Goal: Task Accomplishment & Management: Manage account settings

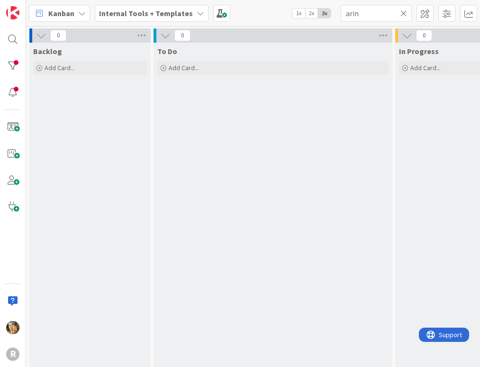
click at [81, 12] on icon at bounding box center [82, 13] width 8 height 8
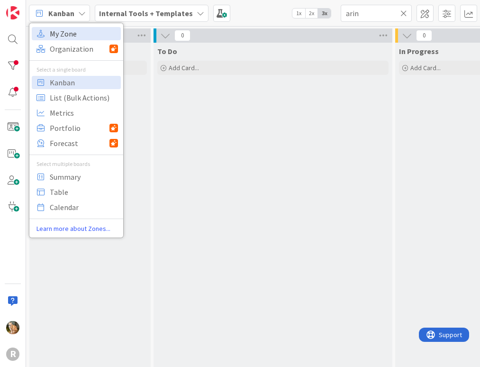
click at [81, 34] on span "My Zone" at bounding box center [84, 34] width 68 height 14
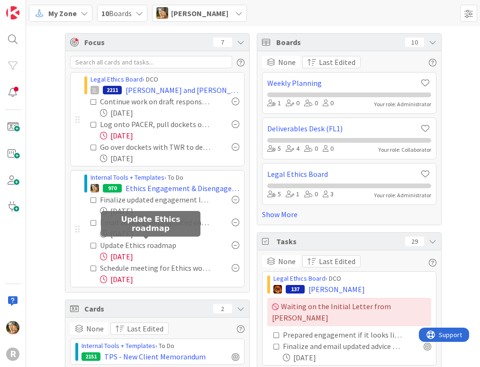
click at [126, 248] on div "Update Ethics roadmap" at bounding box center [150, 245] width 101 height 11
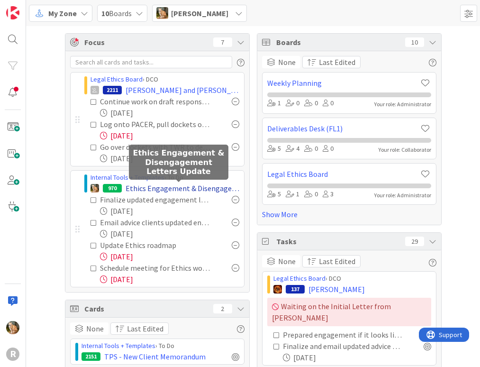
click at [133, 186] on span "Ethics Engagement & Disengagement Letters Update" at bounding box center [183, 188] width 114 height 11
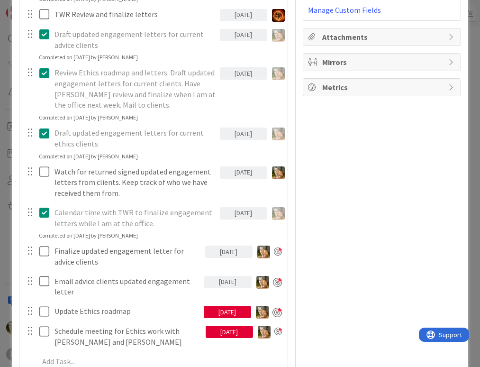
scroll to position [420, 0]
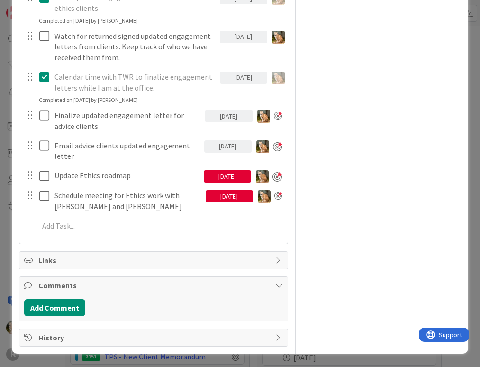
click at [212, 175] on div "[DATE]" at bounding box center [227, 176] width 47 height 12
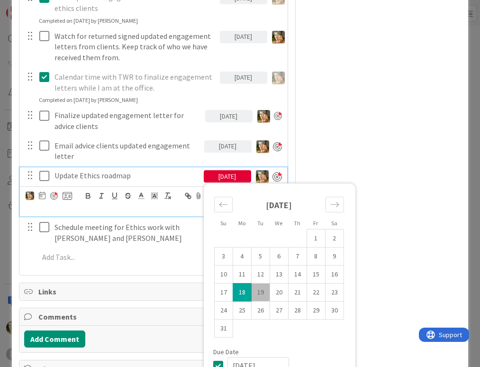
type textarea "x"
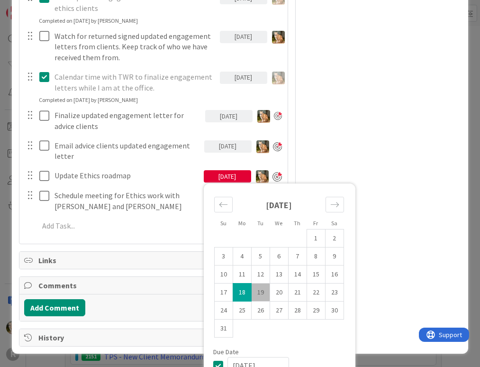
click at [257, 289] on td "19" at bounding box center [260, 293] width 18 height 18
type input "[DATE]"
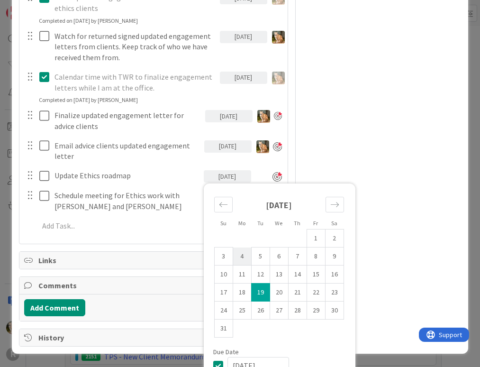
type textarea "x"
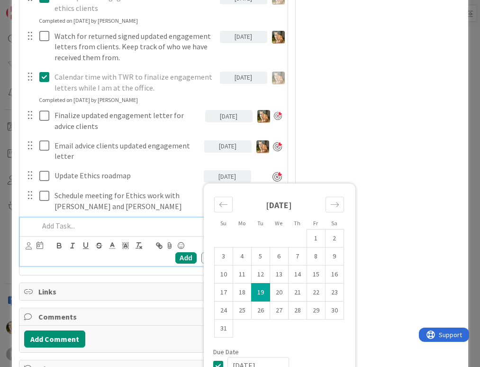
click at [158, 226] on p at bounding box center [160, 226] width 242 height 11
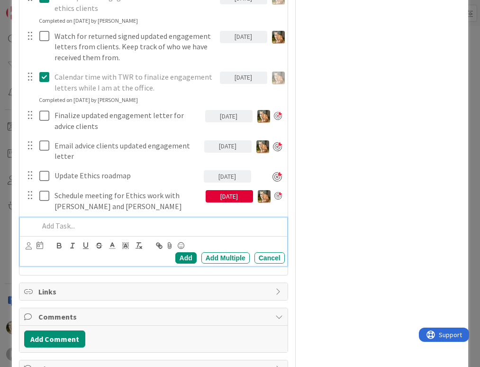
click at [213, 197] on div "[DATE]" at bounding box center [229, 196] width 47 height 12
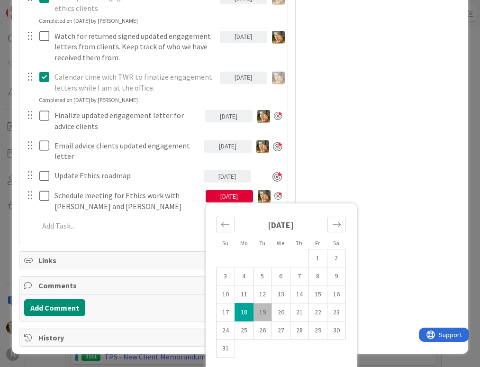
click at [258, 310] on td "19" at bounding box center [262, 313] width 18 height 18
type input "[DATE]"
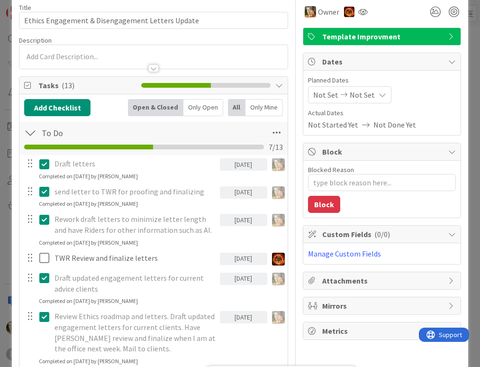
scroll to position [0, 0]
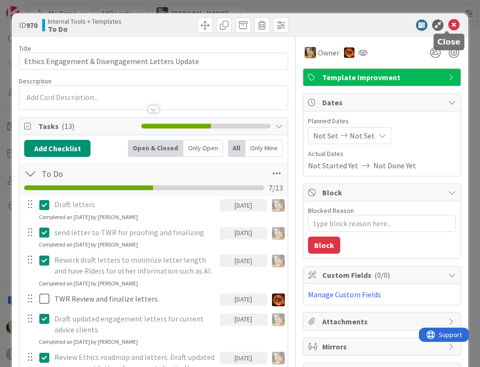
click at [449, 24] on icon at bounding box center [454, 24] width 11 height 11
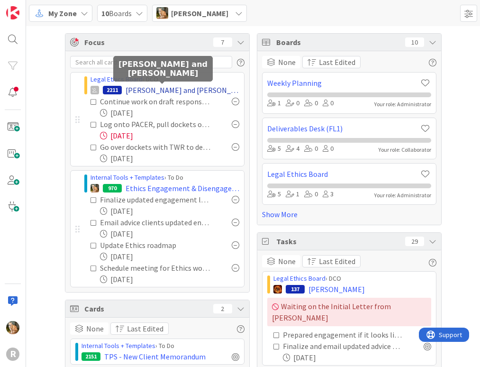
click at [127, 88] on span "[PERSON_NAME] and [PERSON_NAME]" at bounding box center [183, 89] width 114 height 11
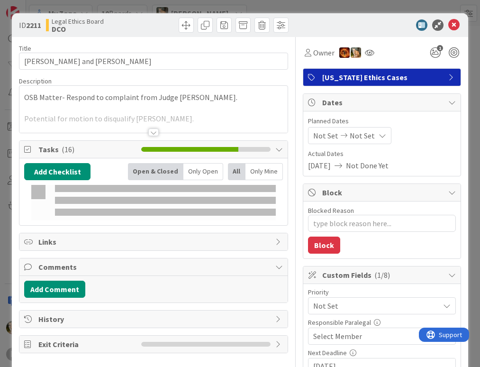
type textarea "x"
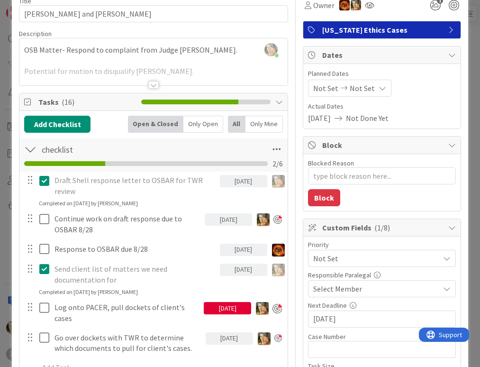
scroll to position [95, 0]
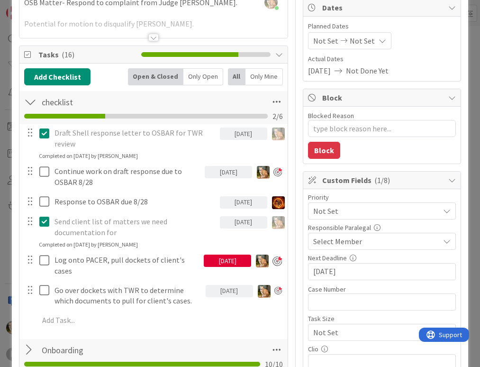
click at [217, 258] on div "[DATE]" at bounding box center [227, 261] width 47 height 12
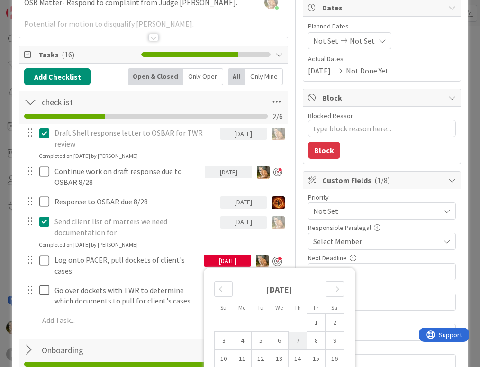
scroll to position [190, 0]
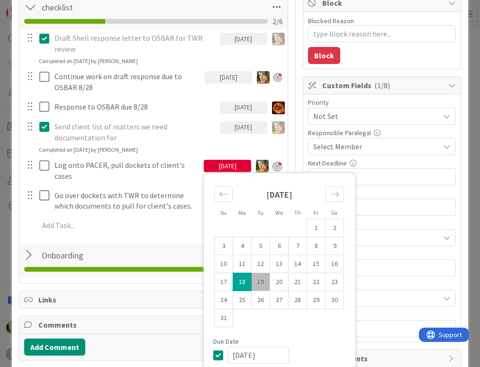
click at [255, 286] on td "19" at bounding box center [261, 282] width 18 height 18
type input "[DATE]"
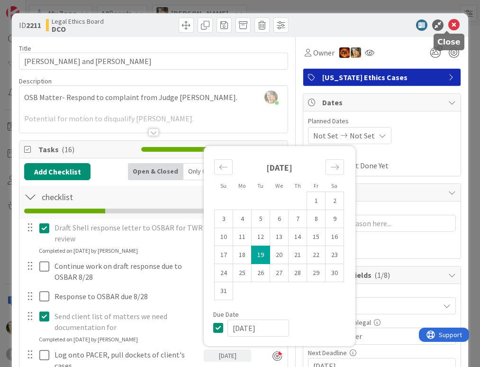
click at [449, 23] on icon at bounding box center [454, 24] width 11 height 11
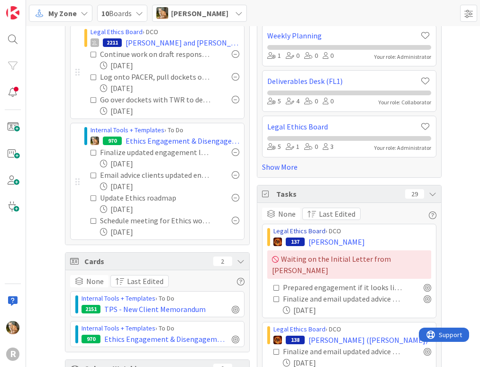
scroll to position [95, 0]
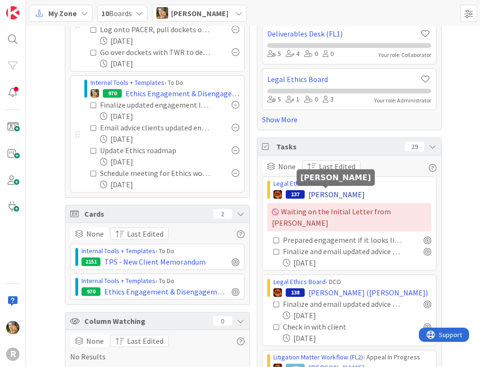
click at [321, 193] on span "[PERSON_NAME]" at bounding box center [337, 194] width 56 height 11
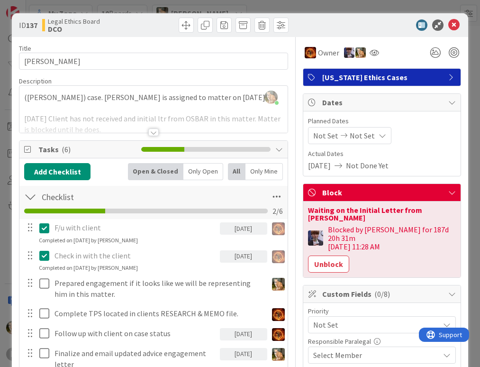
click at [449, 25] on icon at bounding box center [454, 24] width 11 height 11
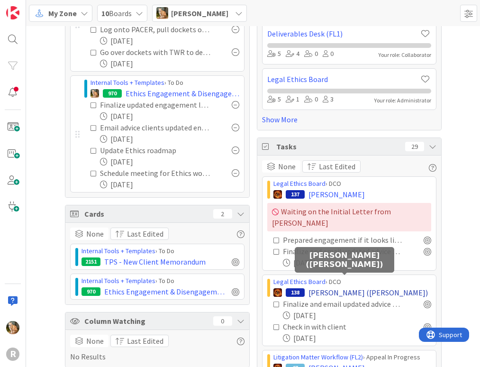
click at [341, 287] on span "[PERSON_NAME] ([PERSON_NAME])" at bounding box center [369, 292] width 120 height 11
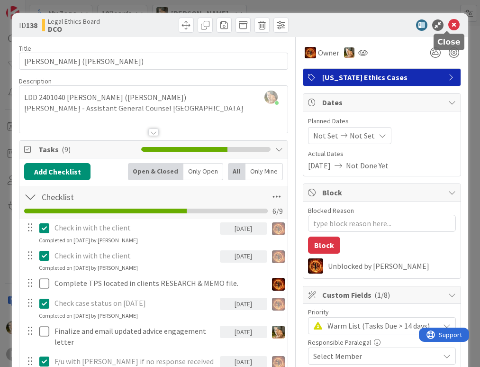
click at [449, 23] on icon at bounding box center [454, 24] width 11 height 11
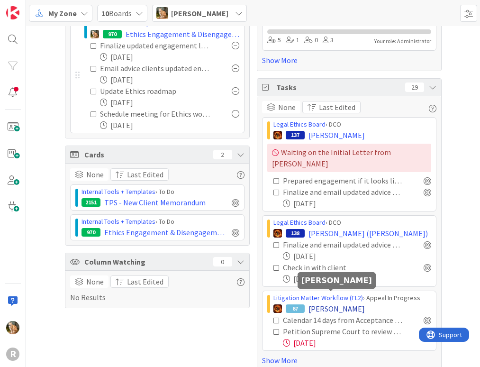
click at [319, 303] on span "[PERSON_NAME]" at bounding box center [337, 308] width 56 height 11
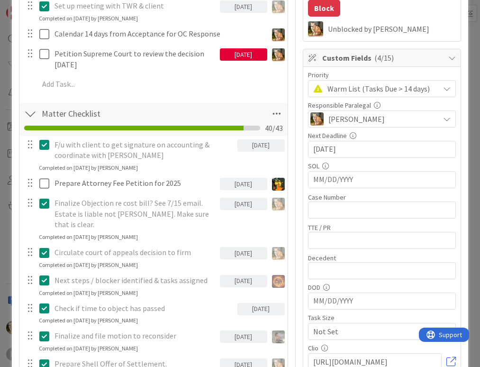
scroll to position [95, 0]
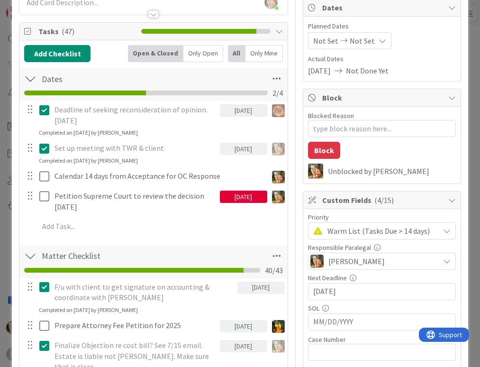
click at [233, 195] on div "[DATE]" at bounding box center [243, 197] width 47 height 12
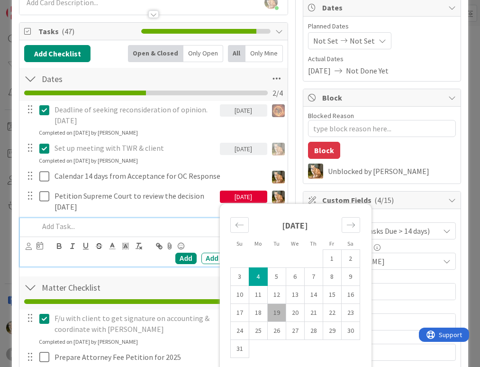
drag, startPoint x: 233, startPoint y: 195, endPoint x: 182, endPoint y: 221, distance: 57.7
click at [182, 221] on p at bounding box center [160, 226] width 242 height 11
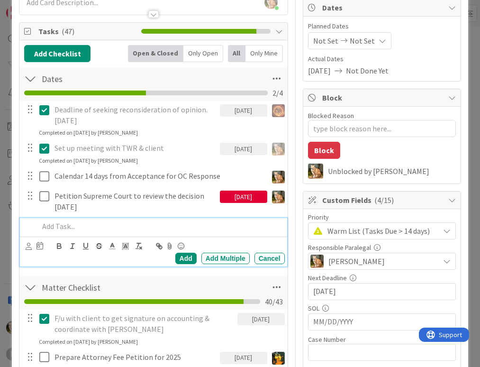
click at [239, 197] on div "[DATE]" at bounding box center [243, 197] width 47 height 12
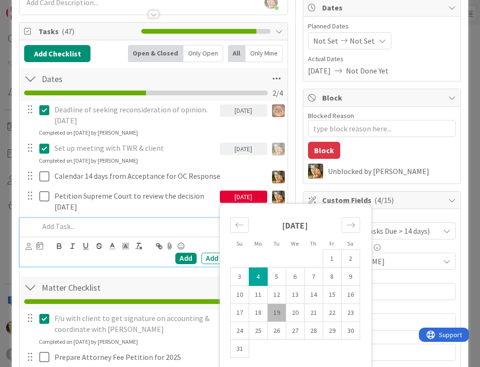
drag, startPoint x: 239, startPoint y: 197, endPoint x: 177, endPoint y: 220, distance: 65.7
click at [177, 220] on div at bounding box center [159, 226] width 249 height 17
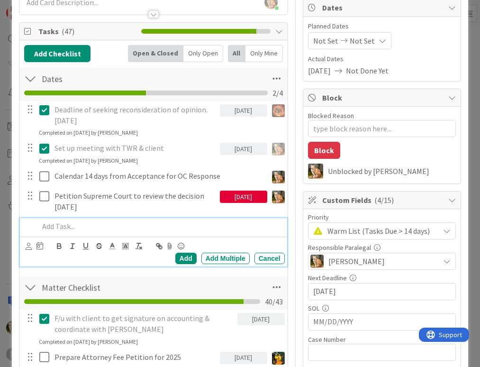
click at [220, 195] on div "[DATE]" at bounding box center [243, 197] width 47 height 12
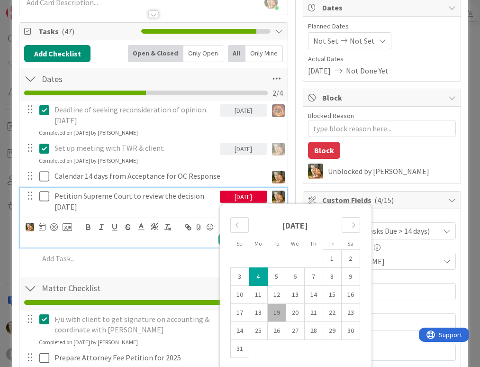
click at [75, 198] on p "Petition Supreme Court to review the decision [DATE]" at bounding box center [136, 201] width 162 height 21
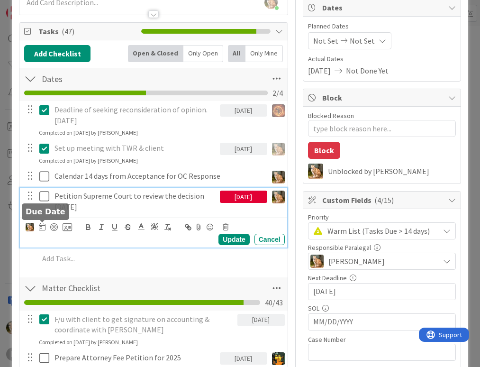
click at [42, 227] on icon at bounding box center [42, 227] width 7 height 8
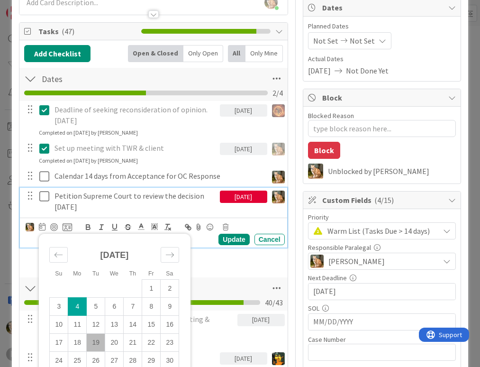
click at [78, 242] on div "[DATE]" at bounding box center [114, 259] width 130 height 41
click at [226, 226] on icon at bounding box center [226, 227] width 6 height 7
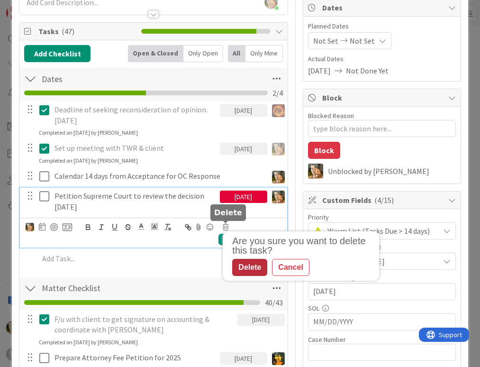
click at [252, 268] on div "Delete" at bounding box center [249, 267] width 35 height 17
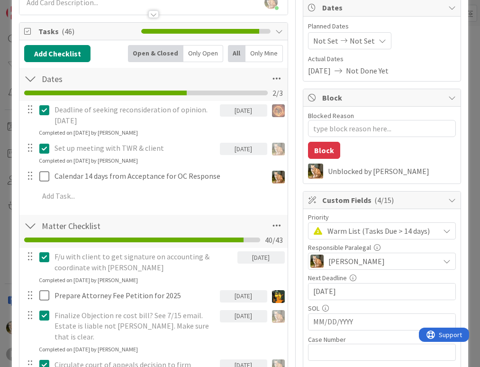
scroll to position [0, 0]
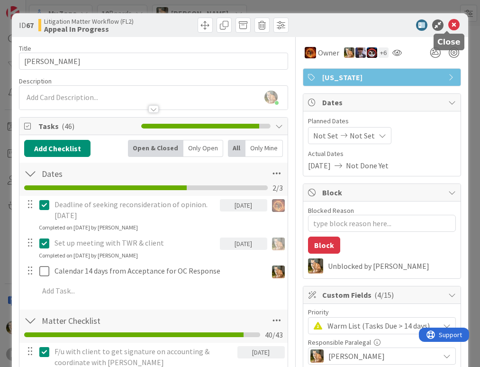
click at [449, 23] on icon at bounding box center [454, 24] width 11 height 11
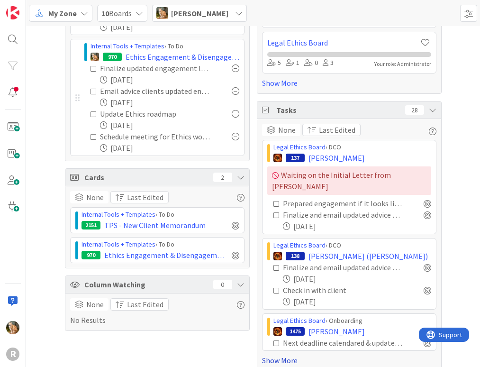
click at [286, 355] on link "Show More" at bounding box center [349, 360] width 175 height 11
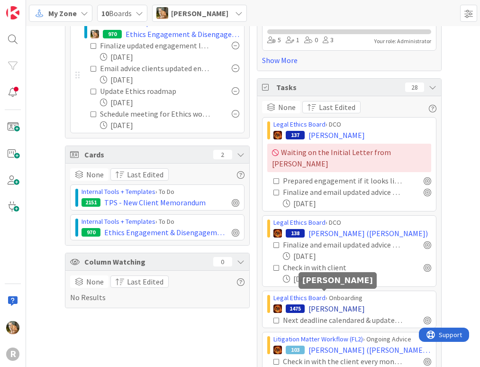
click at [333, 303] on span "[PERSON_NAME]" at bounding box center [337, 308] width 56 height 11
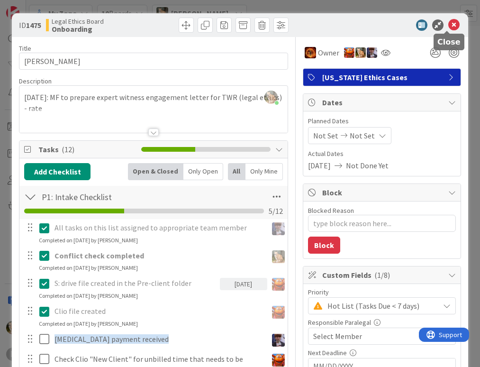
click at [449, 25] on icon at bounding box center [454, 24] width 11 height 11
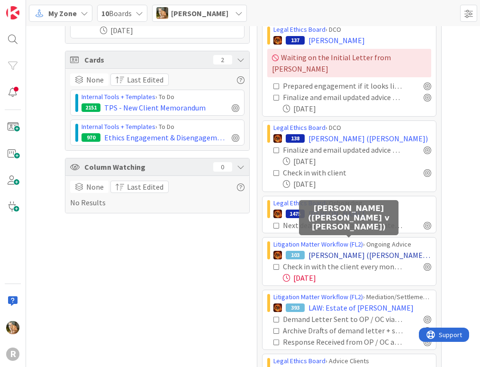
click at [315, 249] on span "[PERSON_NAME] ([PERSON_NAME] v [PERSON_NAME])" at bounding box center [370, 254] width 123 height 11
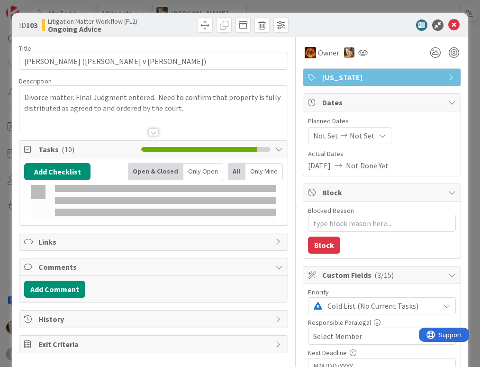
type textarea "x"
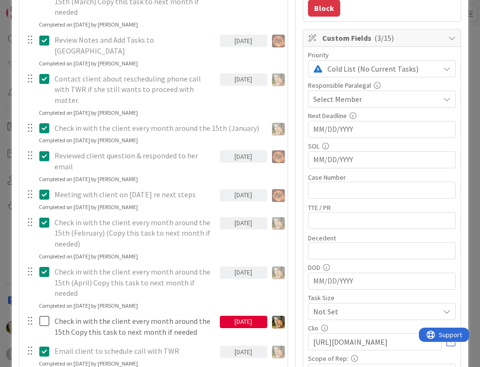
scroll to position [379, 0]
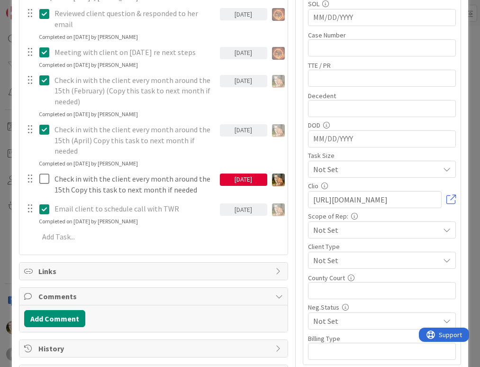
click at [240, 174] on div "[DATE]" at bounding box center [243, 180] width 47 height 12
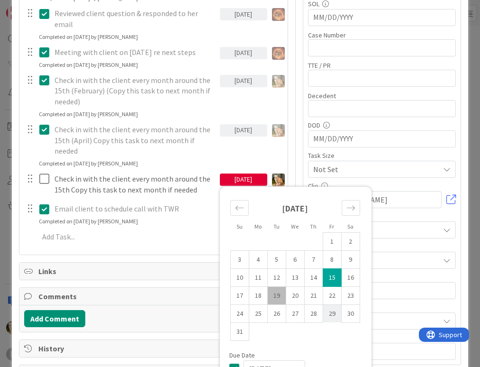
click at [328, 304] on td "29" at bounding box center [332, 313] width 18 height 18
type input "[DATE]"
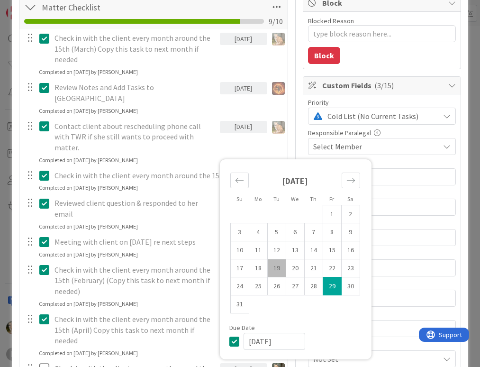
scroll to position [0, 0]
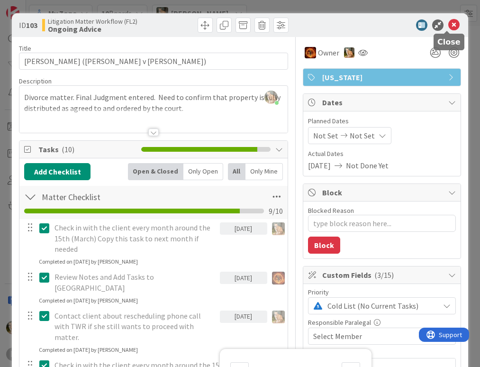
click at [449, 26] on icon at bounding box center [454, 24] width 11 height 11
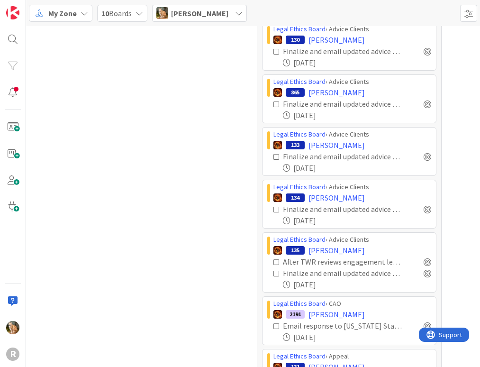
scroll to position [676, 0]
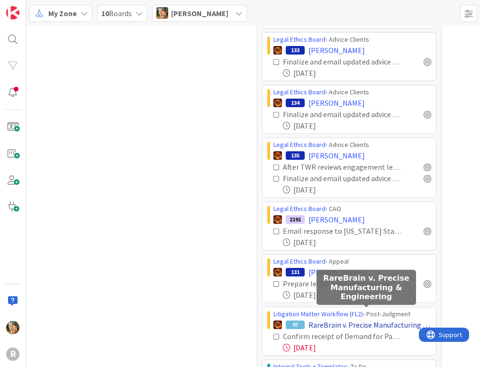
click at [349, 319] on span "RareBrain v. Precise Manufacturing & Engineering" at bounding box center [370, 324] width 123 height 11
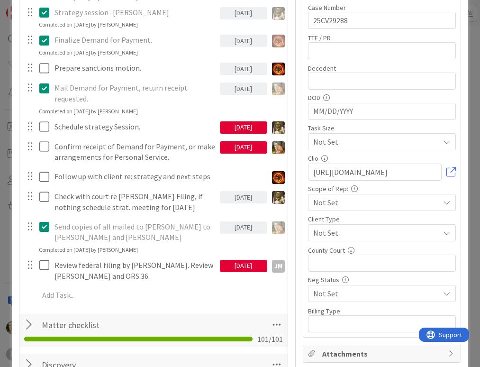
scroll to position [285, 0]
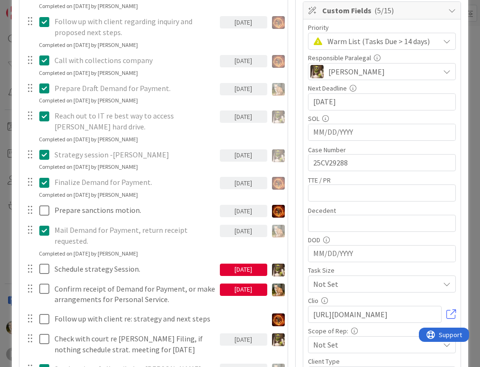
click at [225, 288] on div "[DATE]" at bounding box center [243, 290] width 47 height 12
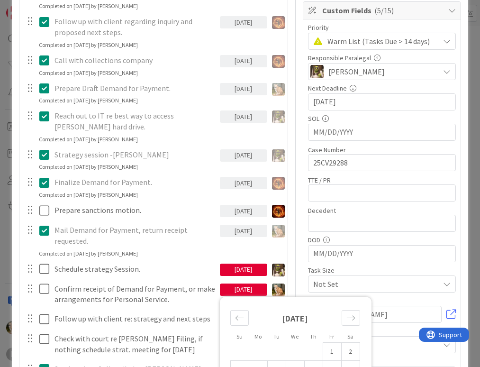
scroll to position [427, 0]
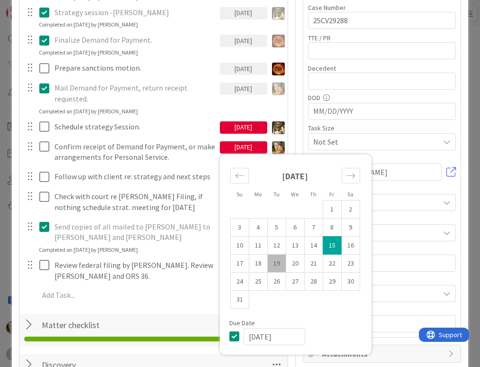
type textarea "x"
click at [325, 284] on td "29" at bounding box center [332, 281] width 18 height 18
type input "[DATE]"
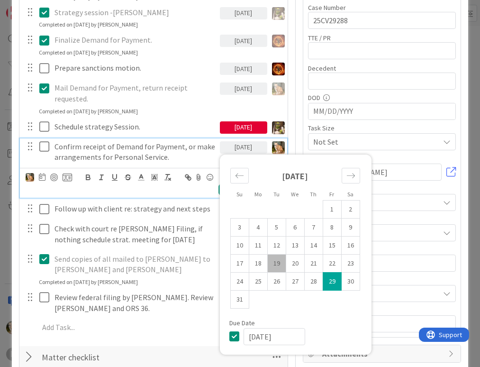
click at [160, 156] on p "Confirm receipt of Demand for Payment, or make arrangements for Personal Servic…" at bounding box center [136, 151] width 162 height 21
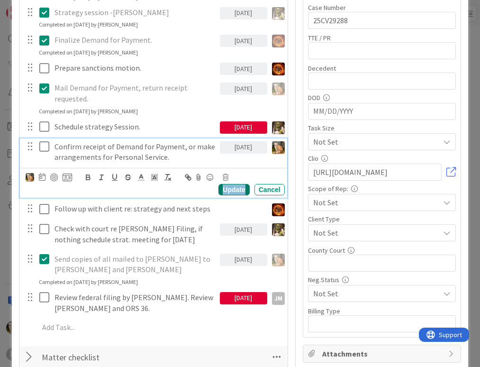
click at [219, 188] on div "Update" at bounding box center [234, 189] width 31 height 11
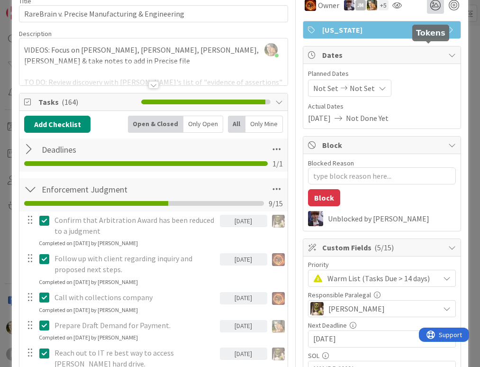
scroll to position [0, 0]
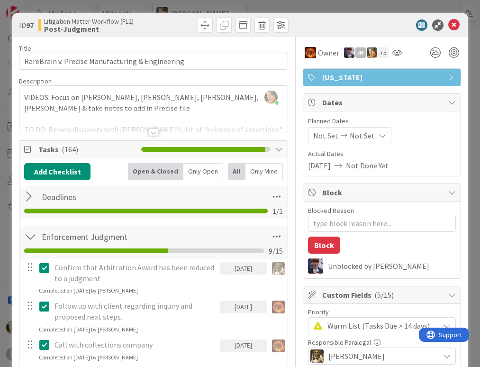
type textarea "x"
click at [449, 26] on icon at bounding box center [454, 24] width 11 height 11
